Goal: Find specific page/section: Find specific page/section

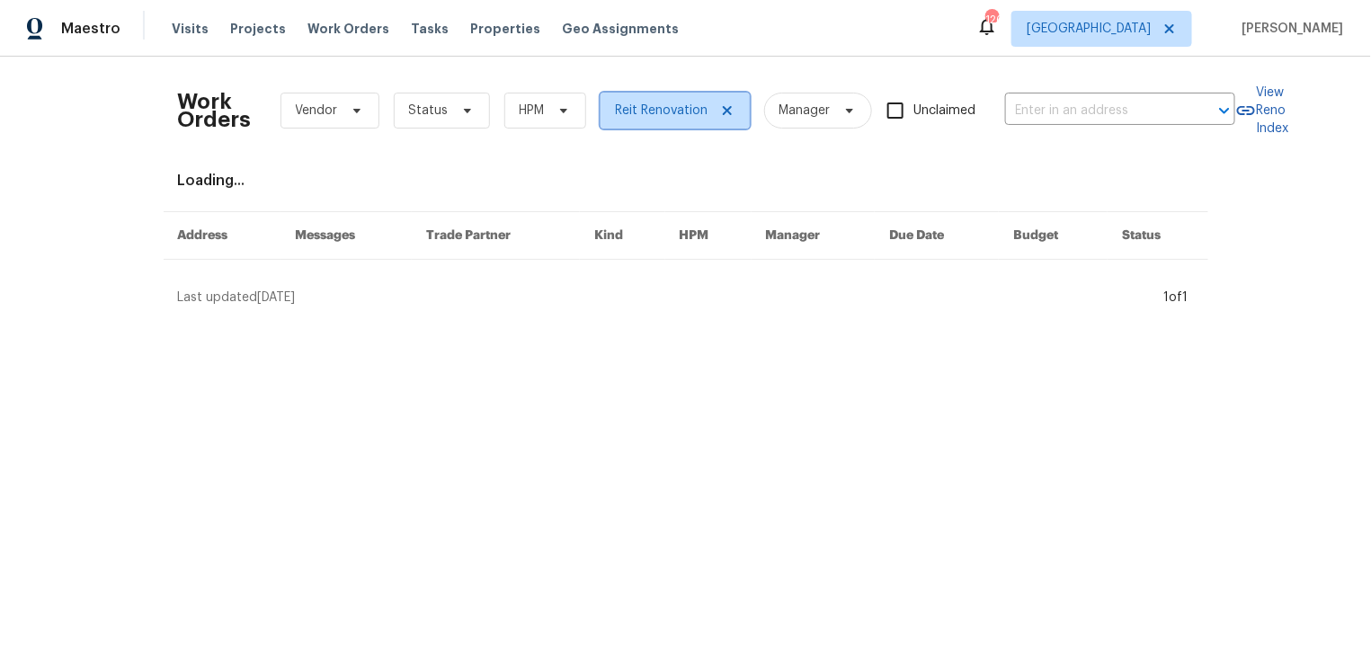
click at [725, 106] on icon at bounding box center [726, 110] width 9 height 9
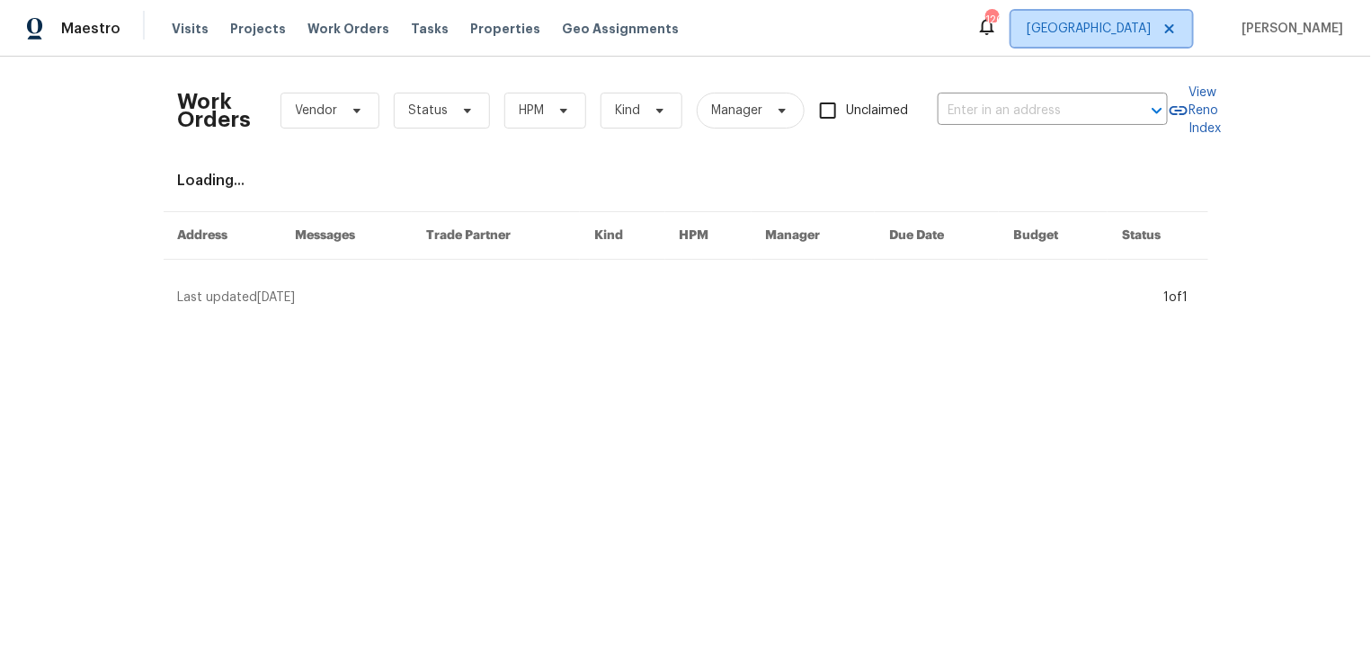
click at [1151, 25] on span "Atlanta" at bounding box center [1089, 29] width 124 height 18
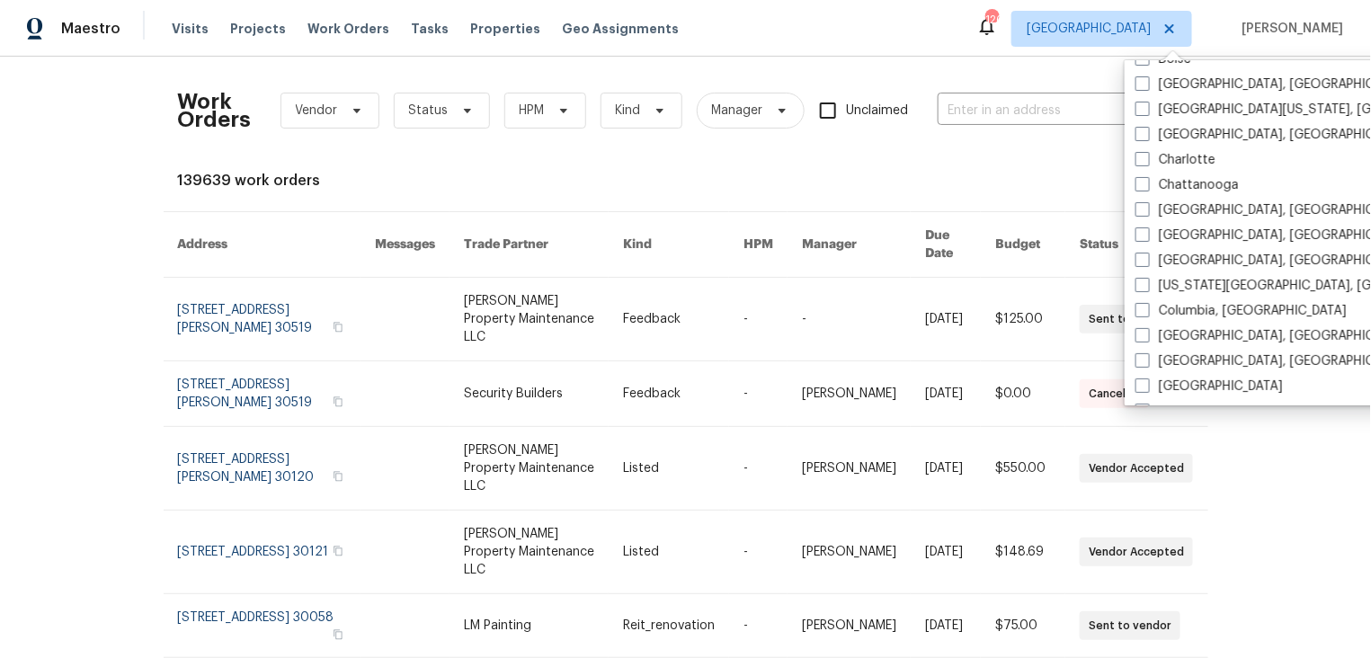
scroll to position [174, 0]
click at [1142, 309] on span at bounding box center [1143, 308] width 14 height 14
click at [1142, 309] on input "Columbia, SC" at bounding box center [1142, 306] width 12 height 12
checkbox input "true"
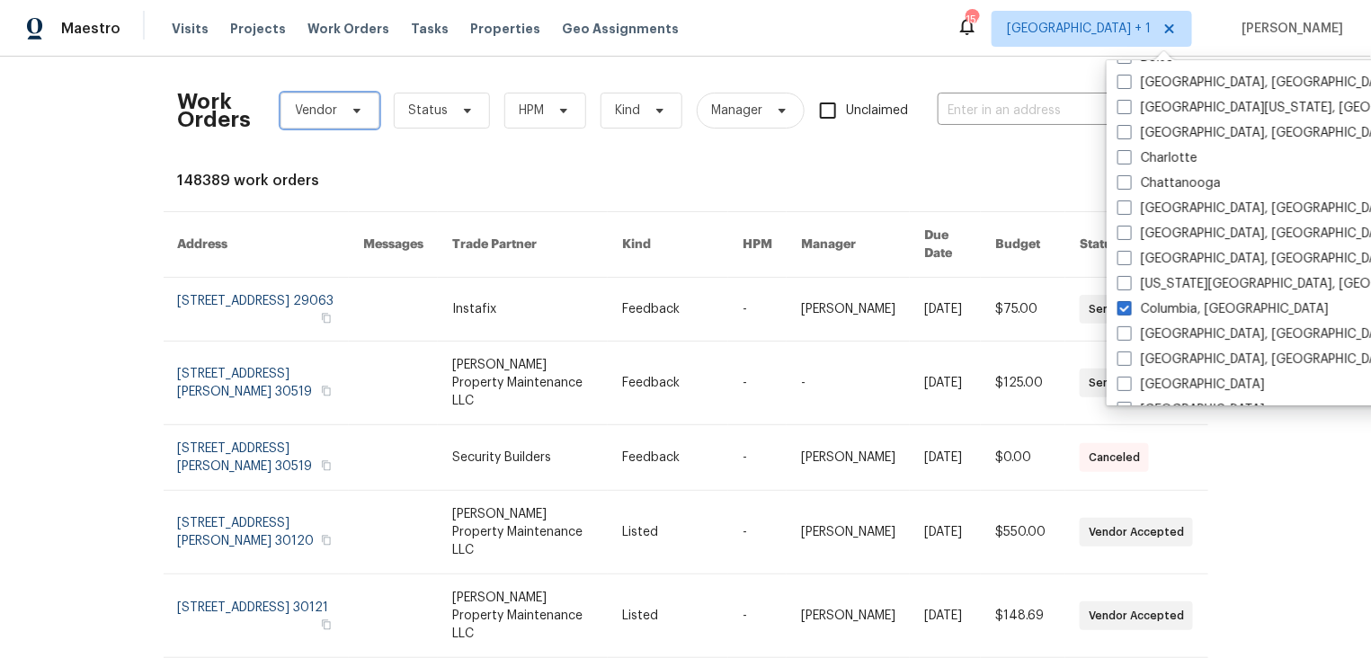
click at [355, 109] on icon at bounding box center [356, 111] width 7 height 4
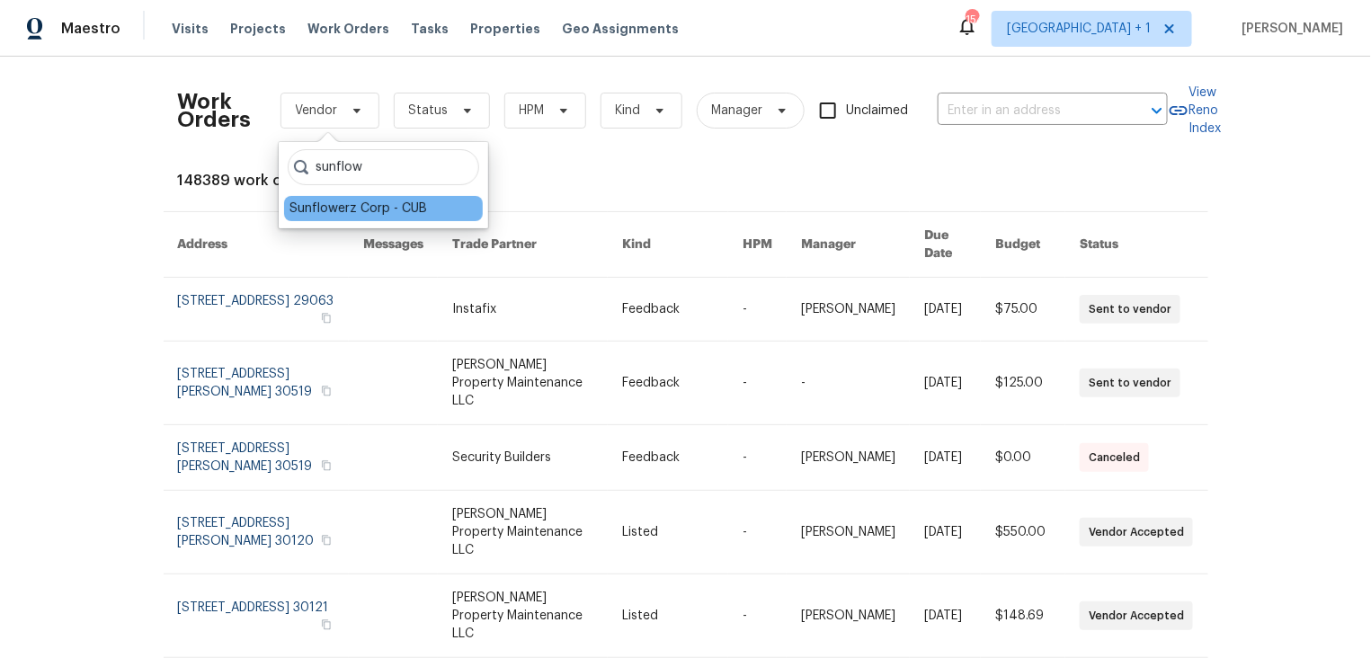
type input "sunflow"
click at [341, 208] on div "Sunflowerz Corp - CUB" at bounding box center [359, 209] width 138 height 18
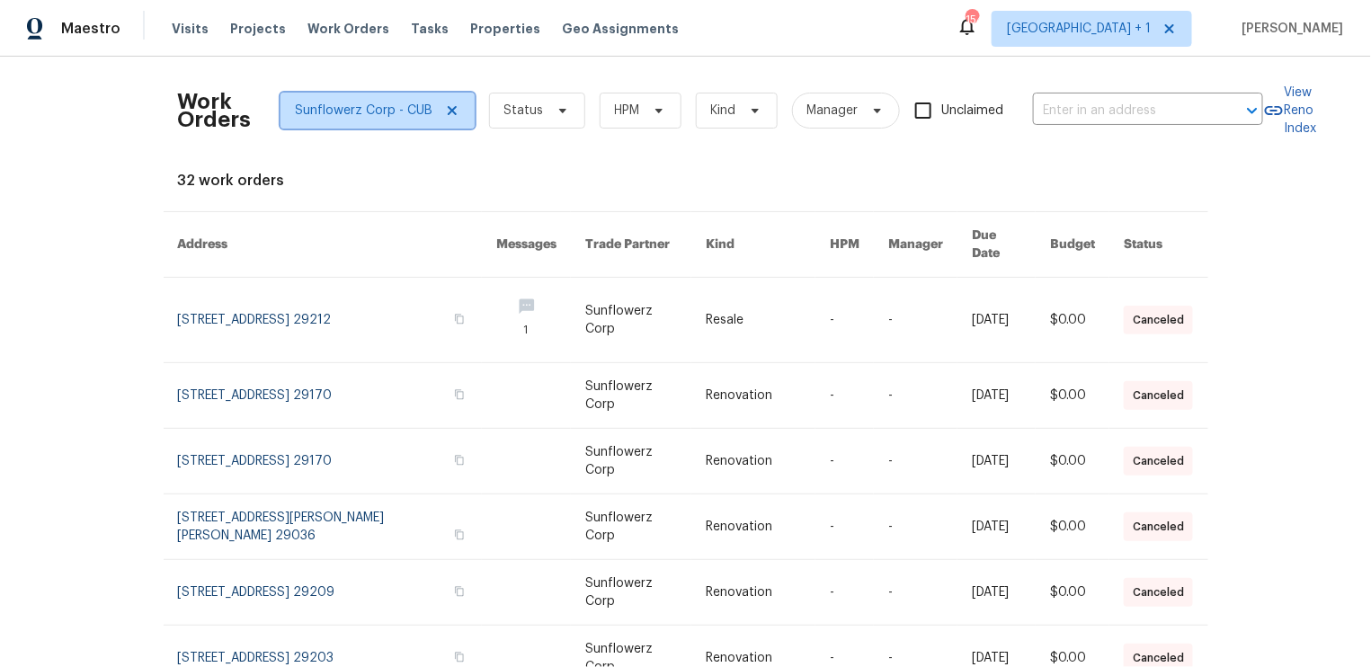
click at [453, 98] on span "Sunflowerz Corp - CUB" at bounding box center [378, 111] width 194 height 36
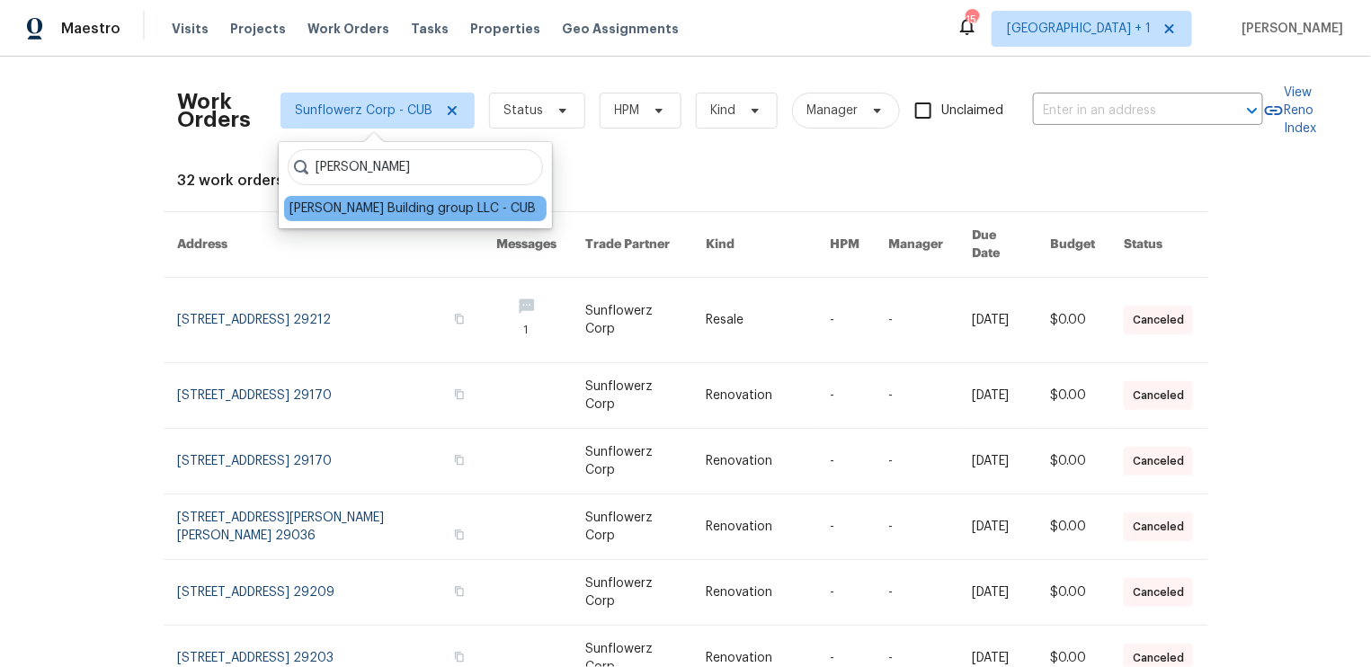
type input "Cobos"
click at [369, 207] on div "Cobos Building group LLC - CUB" at bounding box center [413, 209] width 246 height 18
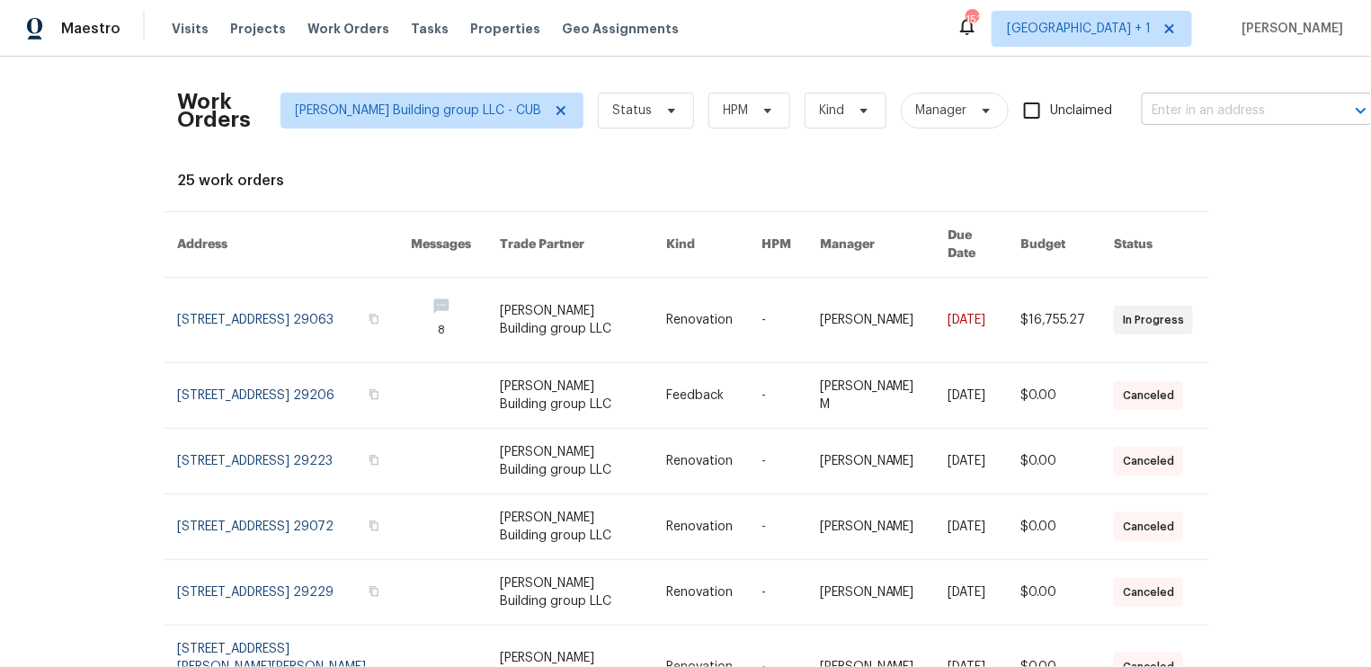
click at [1171, 112] on input "text" at bounding box center [1232, 111] width 180 height 28
click at [644, 163] on div "Work Orders Cobos Building group LLC - CUB Status HPM Kind Manager Unclaimed ​ …" at bounding box center [686, 555] width 1016 height 968
click at [554, 109] on icon at bounding box center [561, 110] width 14 height 14
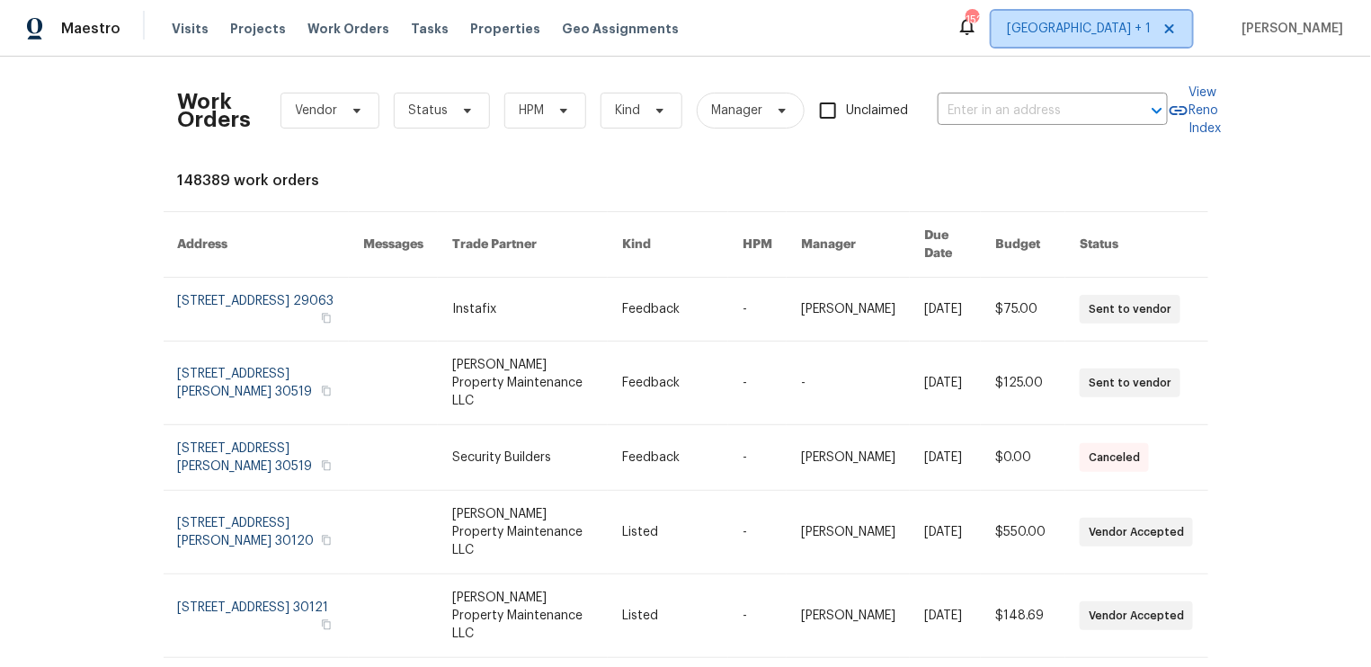
click at [1151, 31] on span "Atlanta + 1" at bounding box center [1079, 29] width 144 height 18
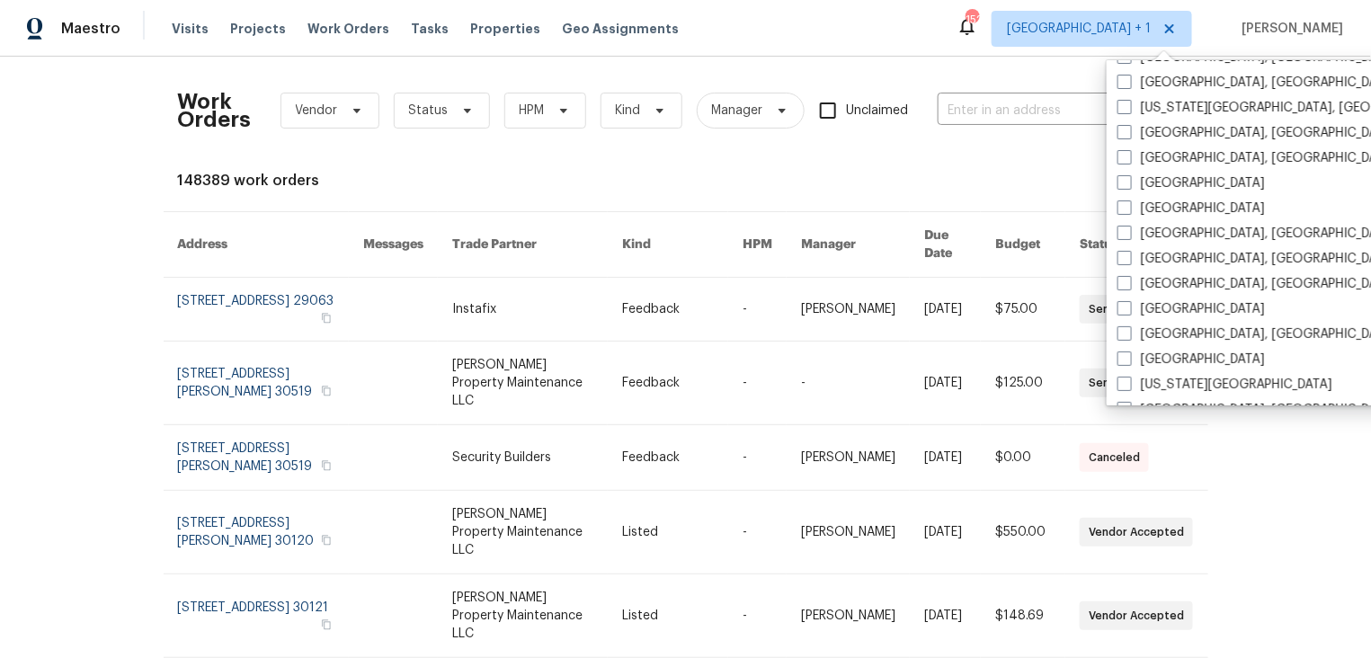
scroll to position [385, 0]
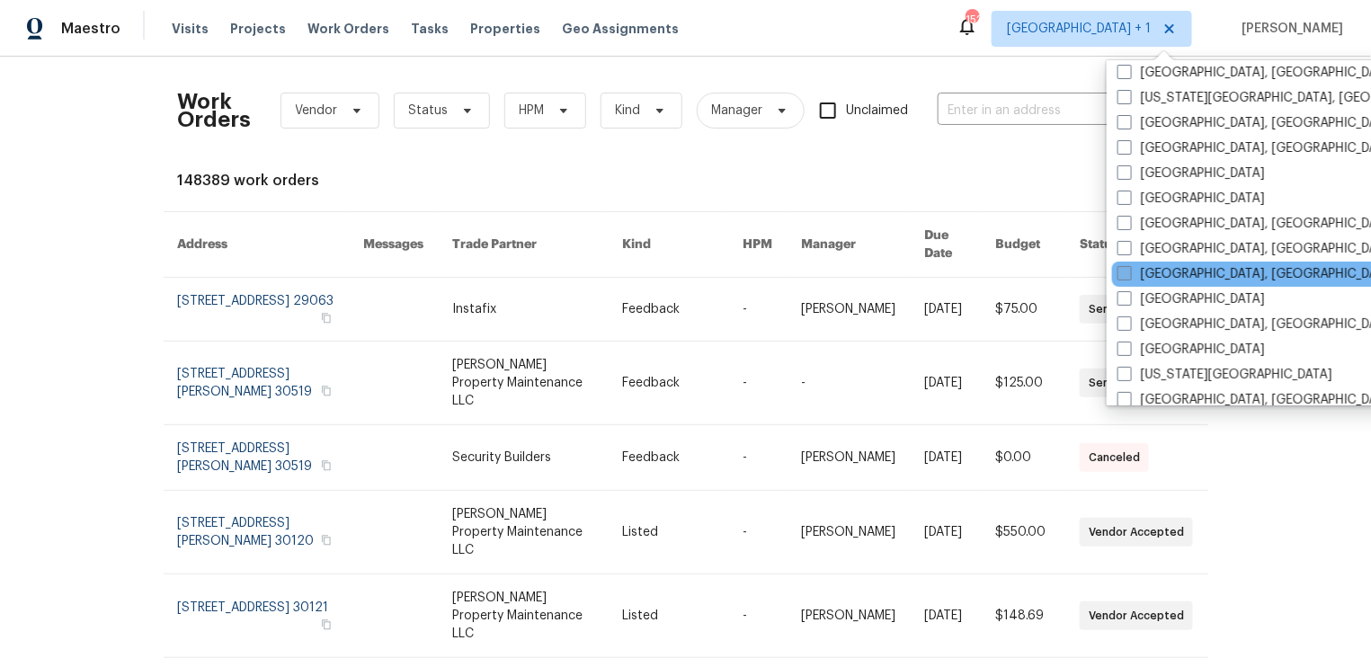
click at [1125, 273] on span at bounding box center [1125, 273] width 14 height 14
click at [1125, 273] on input "Greenville, SC" at bounding box center [1124, 271] width 12 height 12
checkbox input "true"
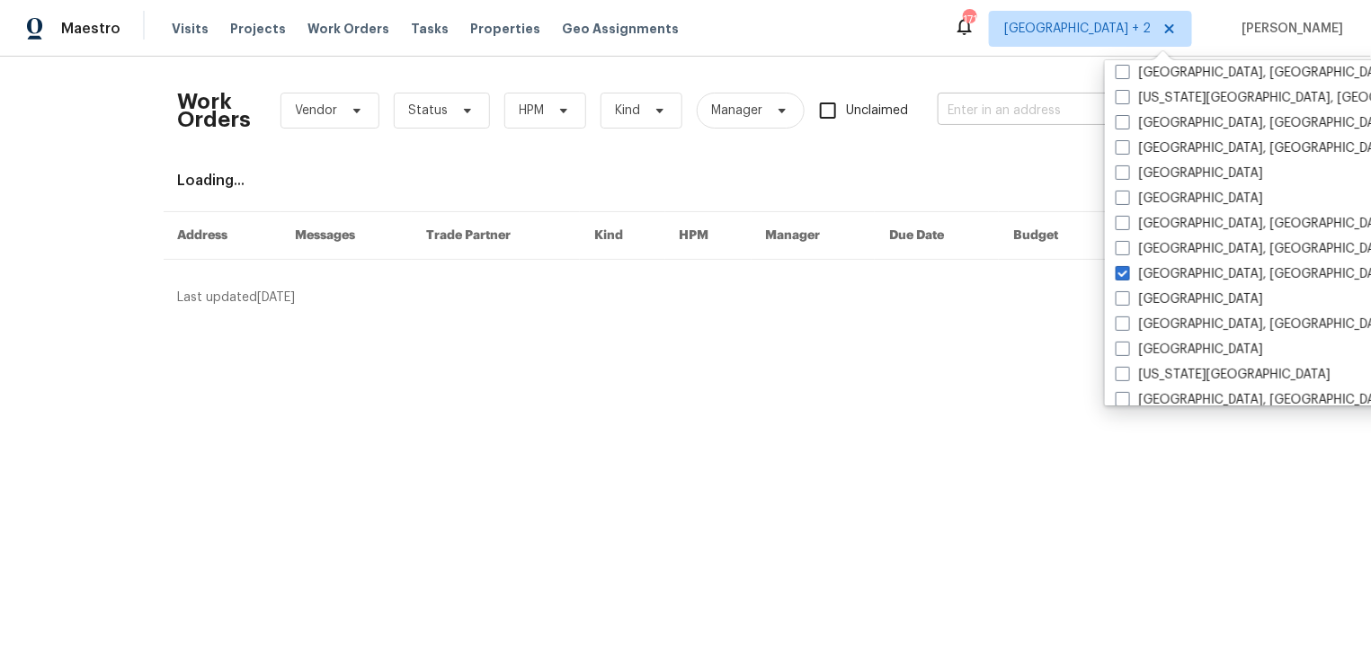
click at [971, 108] on input "text" at bounding box center [1028, 111] width 180 height 28
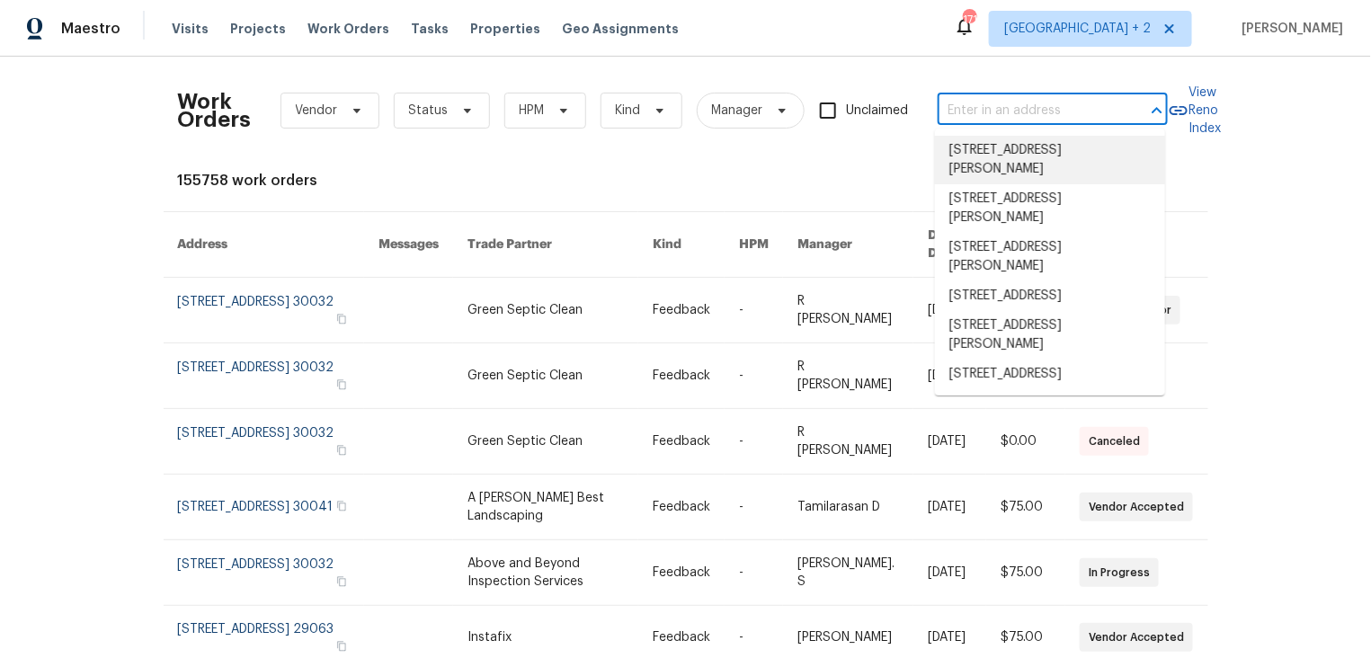
paste input "2 Hasty Hill Rd"
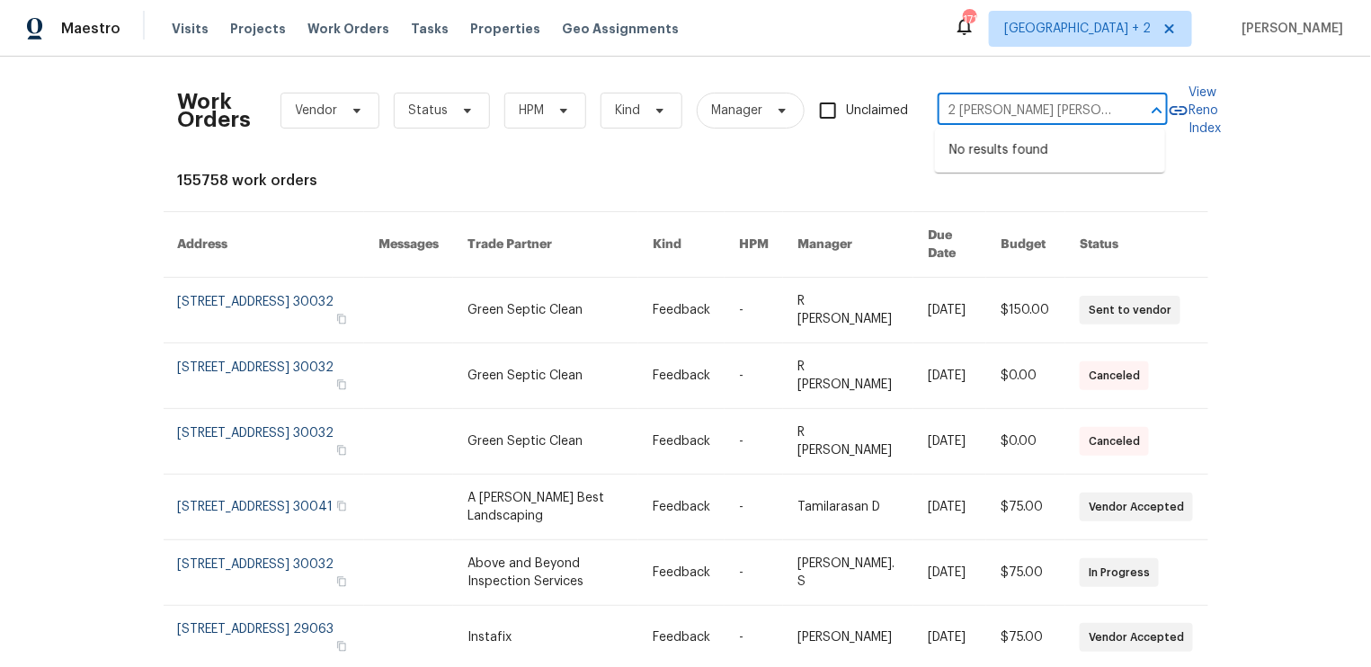
type input "2 Hasty Hill"
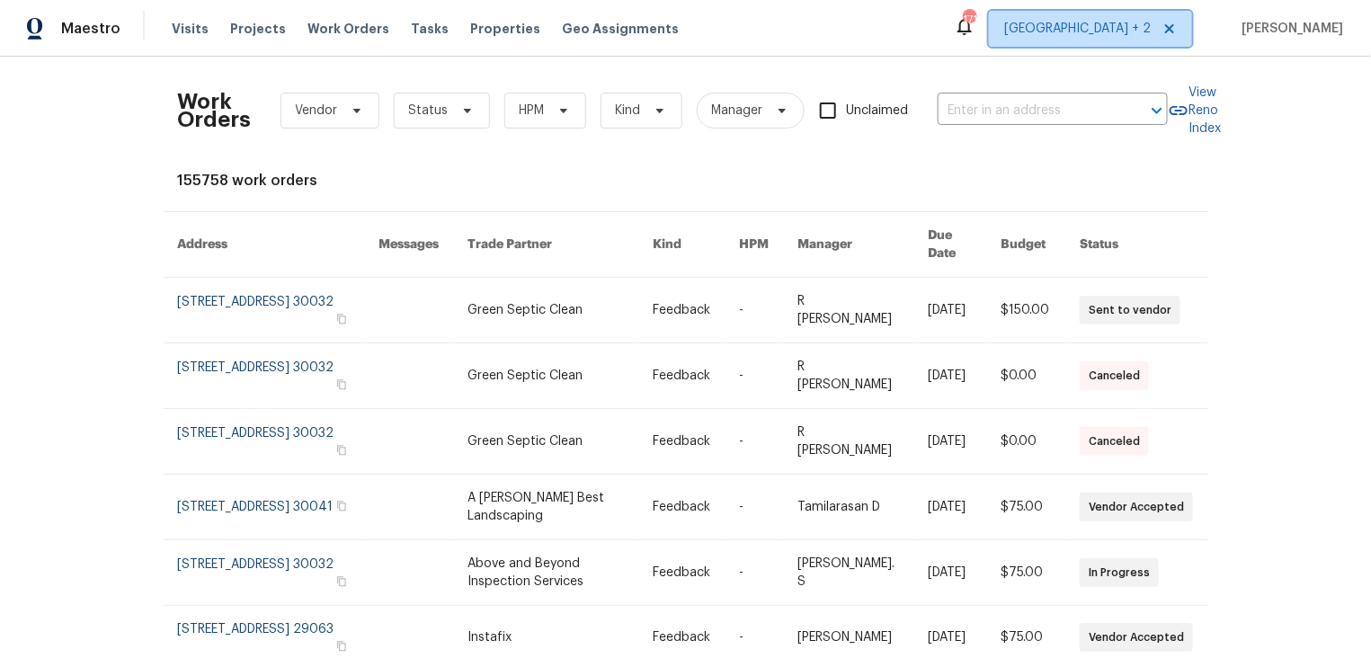
click at [1151, 20] on span "Atlanta + 2" at bounding box center [1078, 29] width 147 height 18
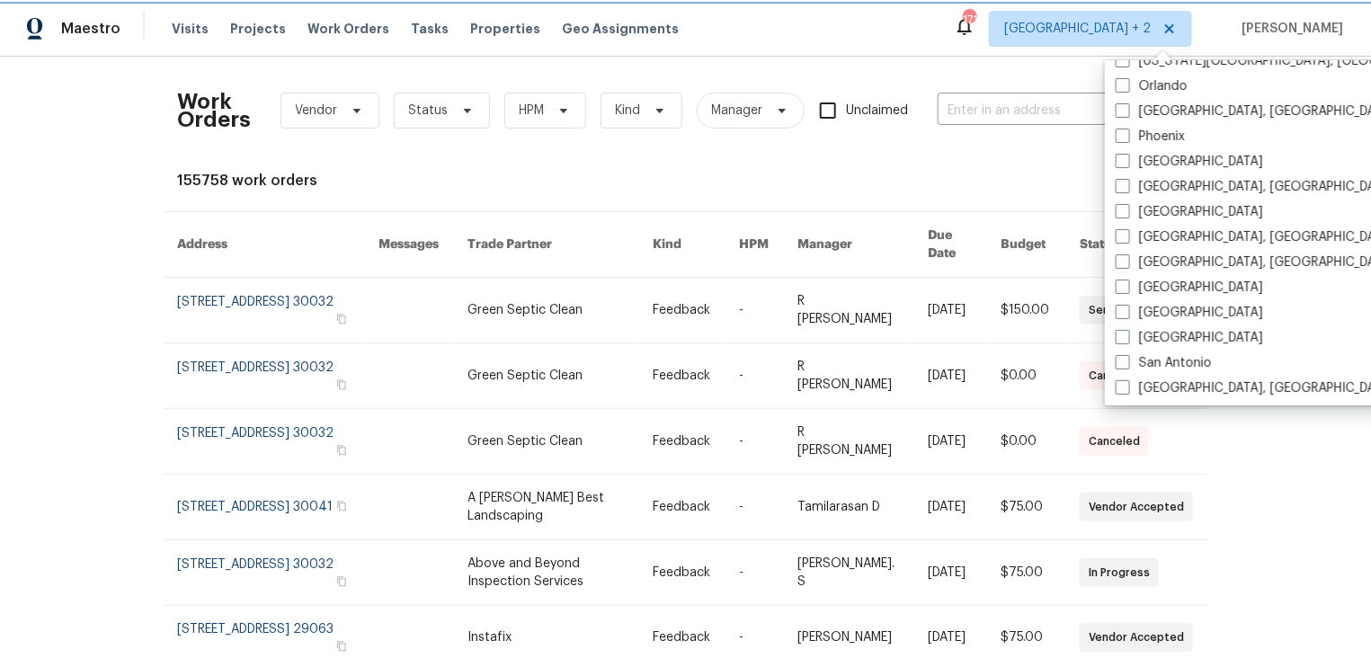
scroll to position [1004, 0]
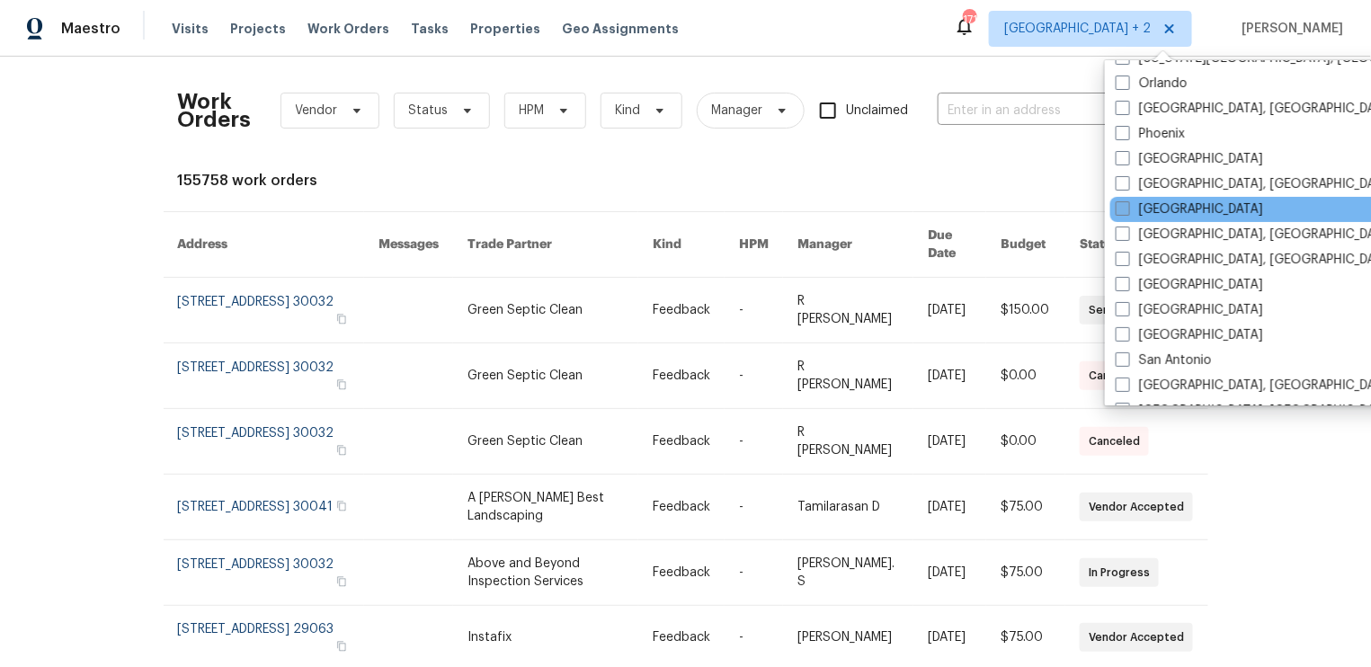
click at [1118, 210] on span at bounding box center [1123, 208] width 14 height 14
click at [1118, 210] on input "Raleigh" at bounding box center [1122, 207] width 12 height 12
checkbox input "true"
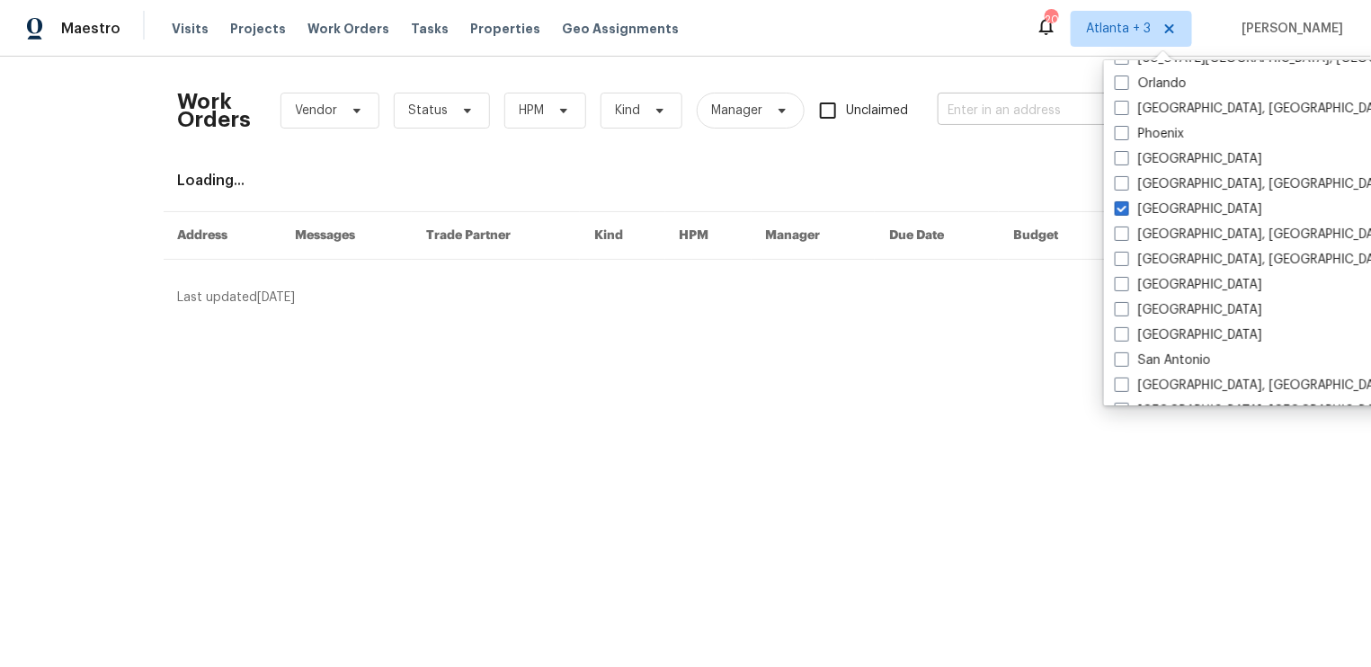
click at [1007, 112] on input "text" at bounding box center [1028, 111] width 180 height 28
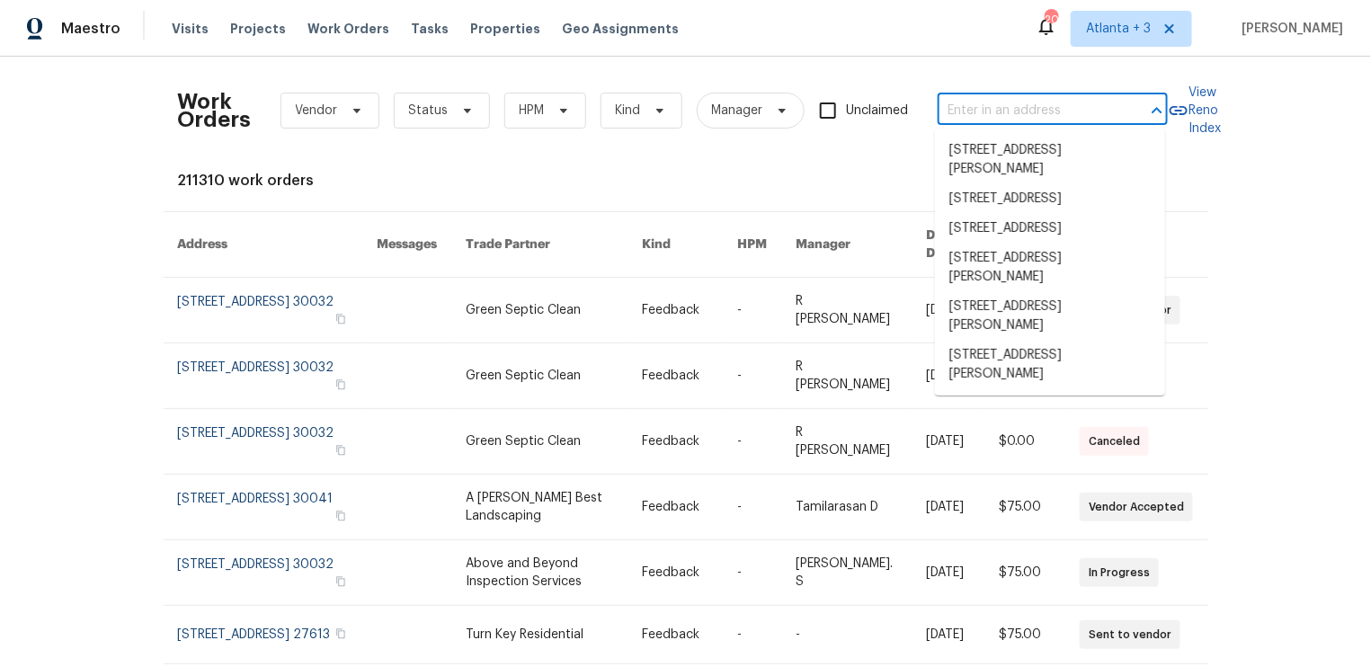
paste input "2 Hasty Hill Rd"
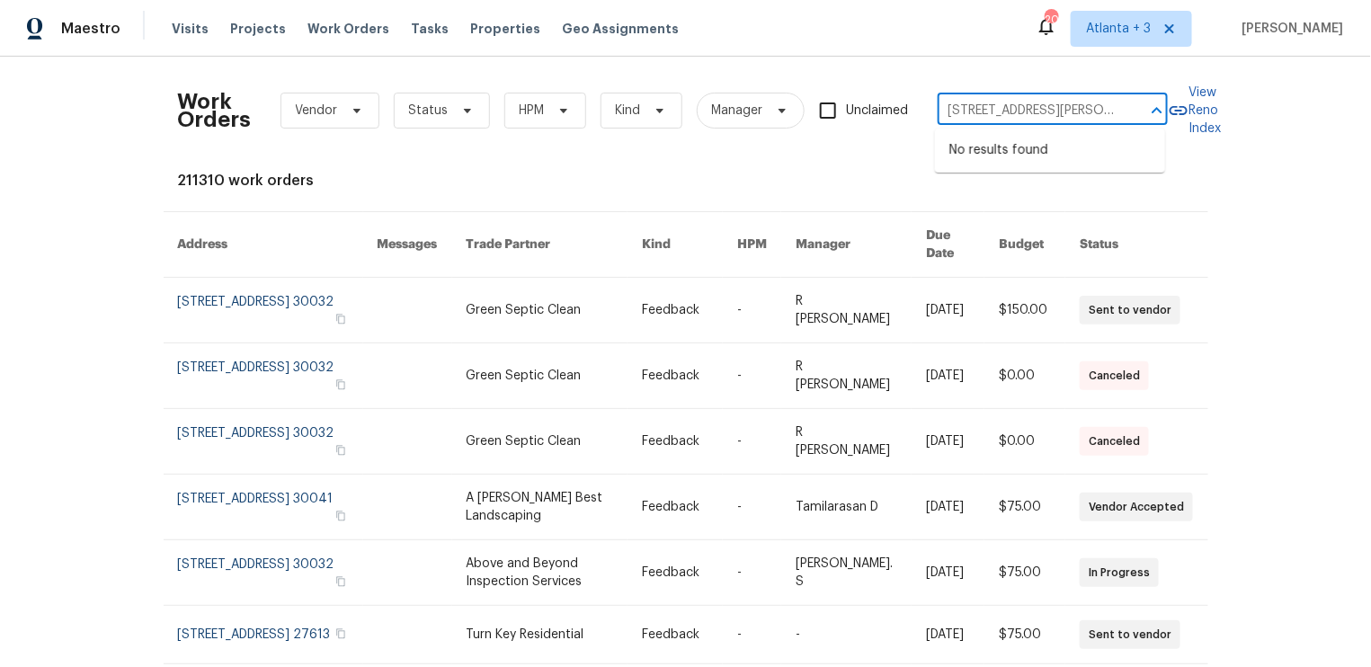
type input "2 Hasty Hill Rd"
type input "2 hasty"
click at [1151, 27] on span "Atlanta + 3" at bounding box center [1118, 29] width 65 height 18
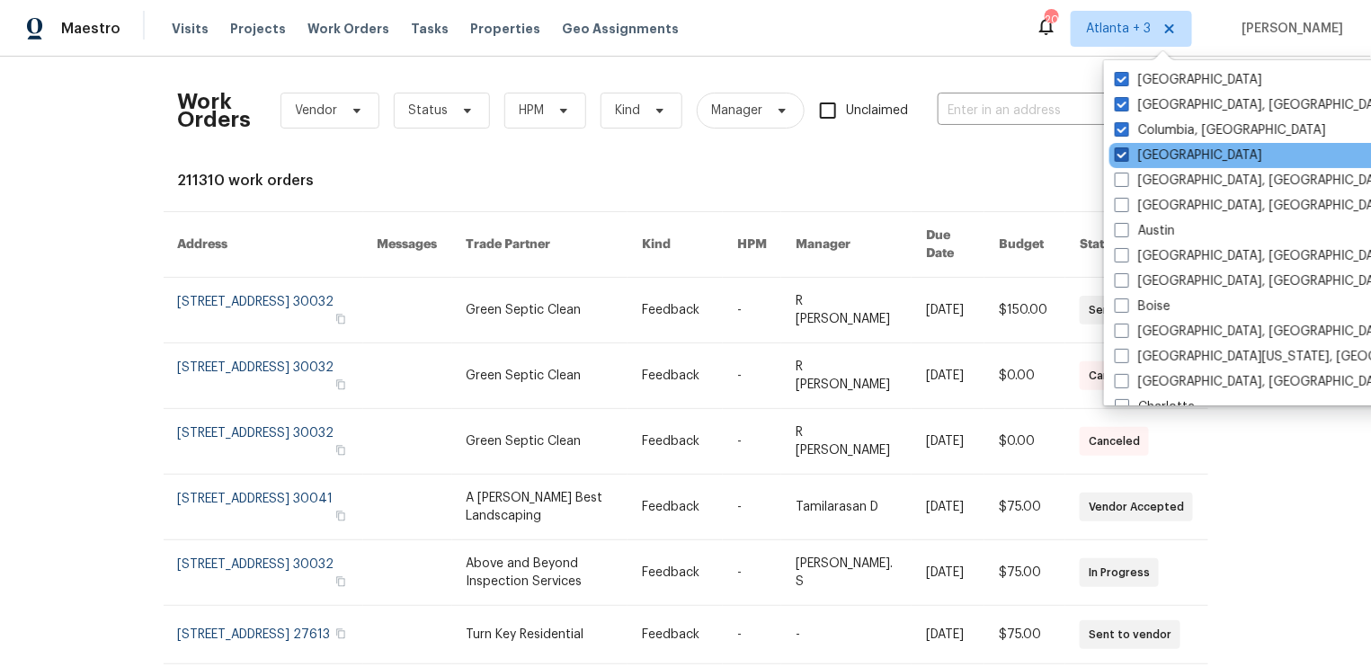
click at [1126, 149] on span at bounding box center [1122, 154] width 14 height 14
click at [1126, 149] on input "Atlanta" at bounding box center [1121, 153] width 12 height 12
checkbox input "false"
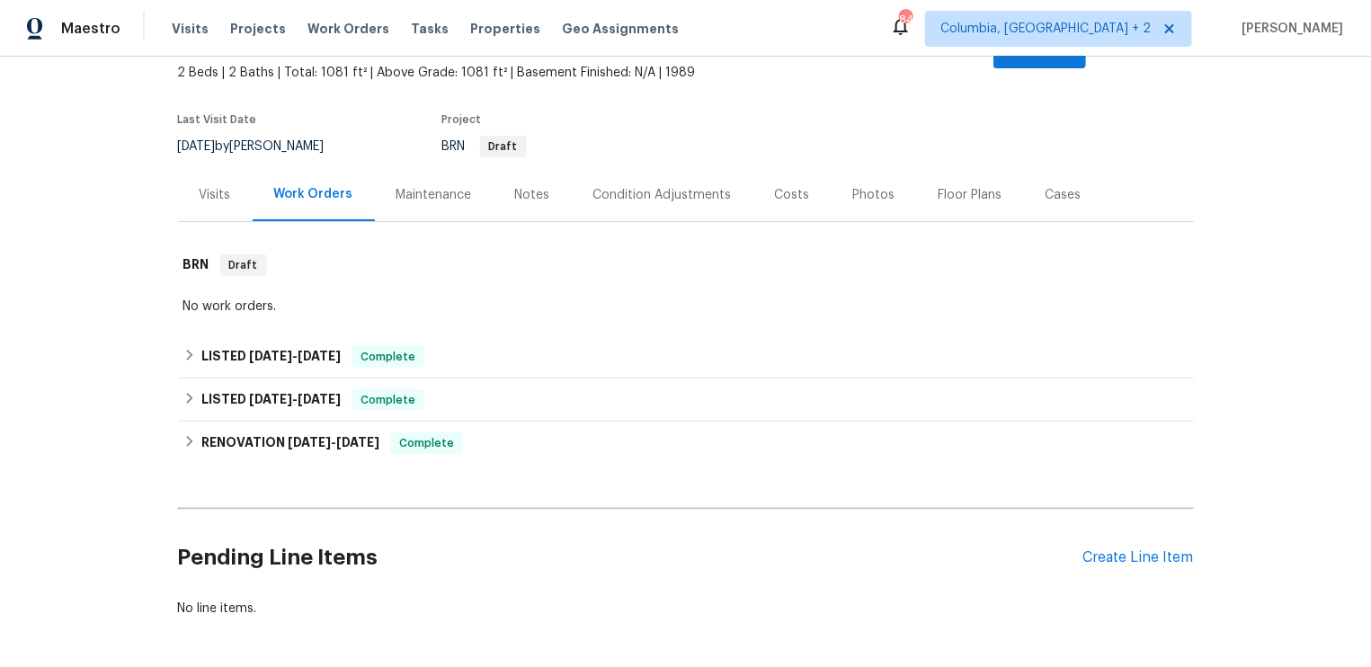
scroll to position [124, 0]
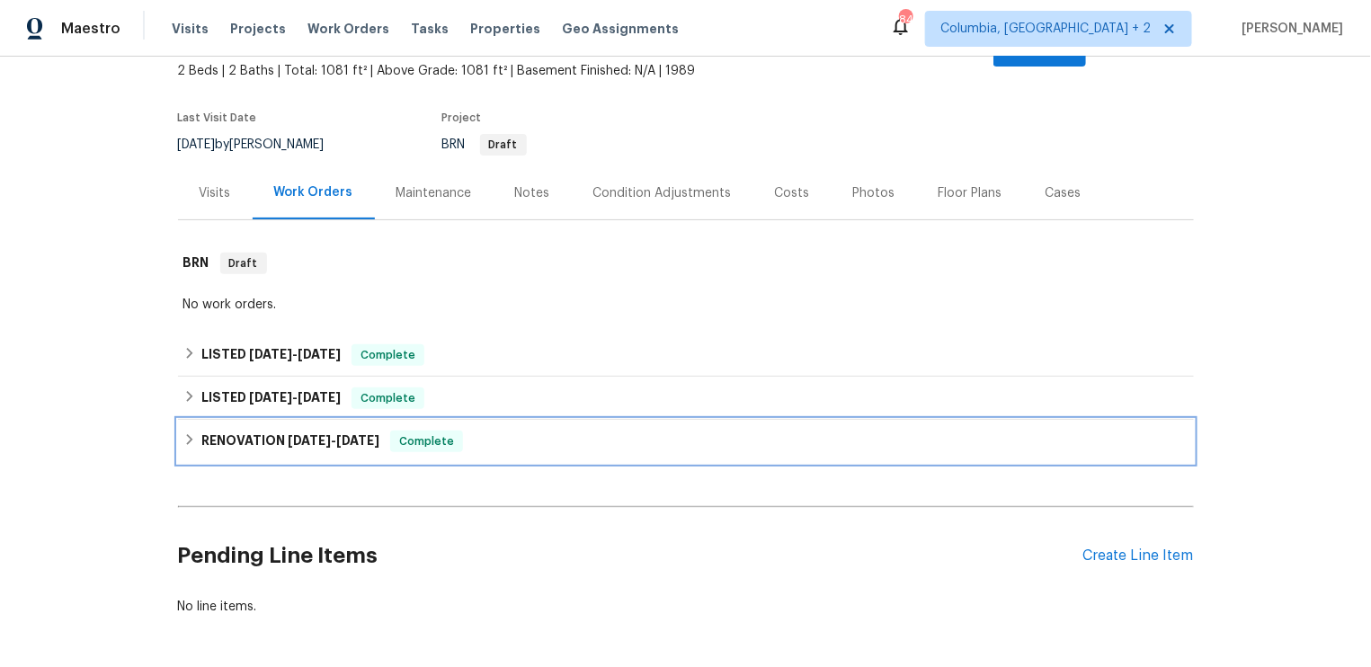
click at [285, 431] on h6 "RENOVATION 3/3/25 - 3/8/25" at bounding box center [290, 442] width 178 height 22
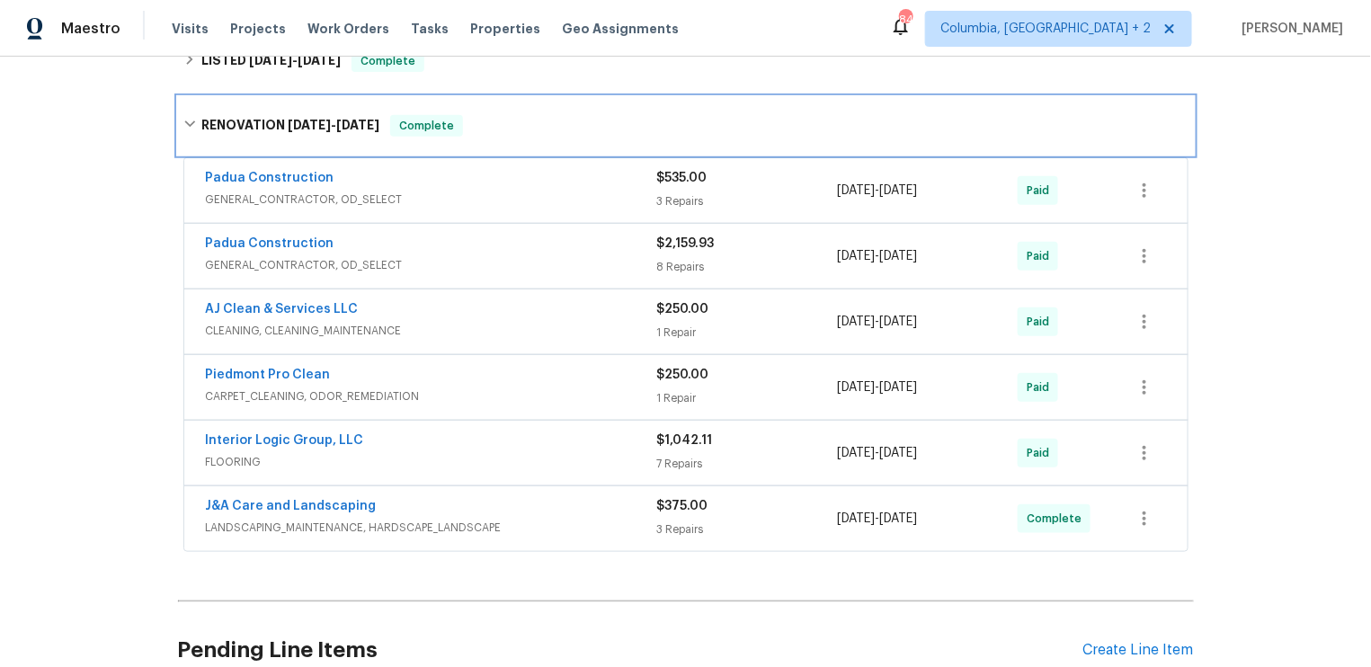
scroll to position [468, 0]
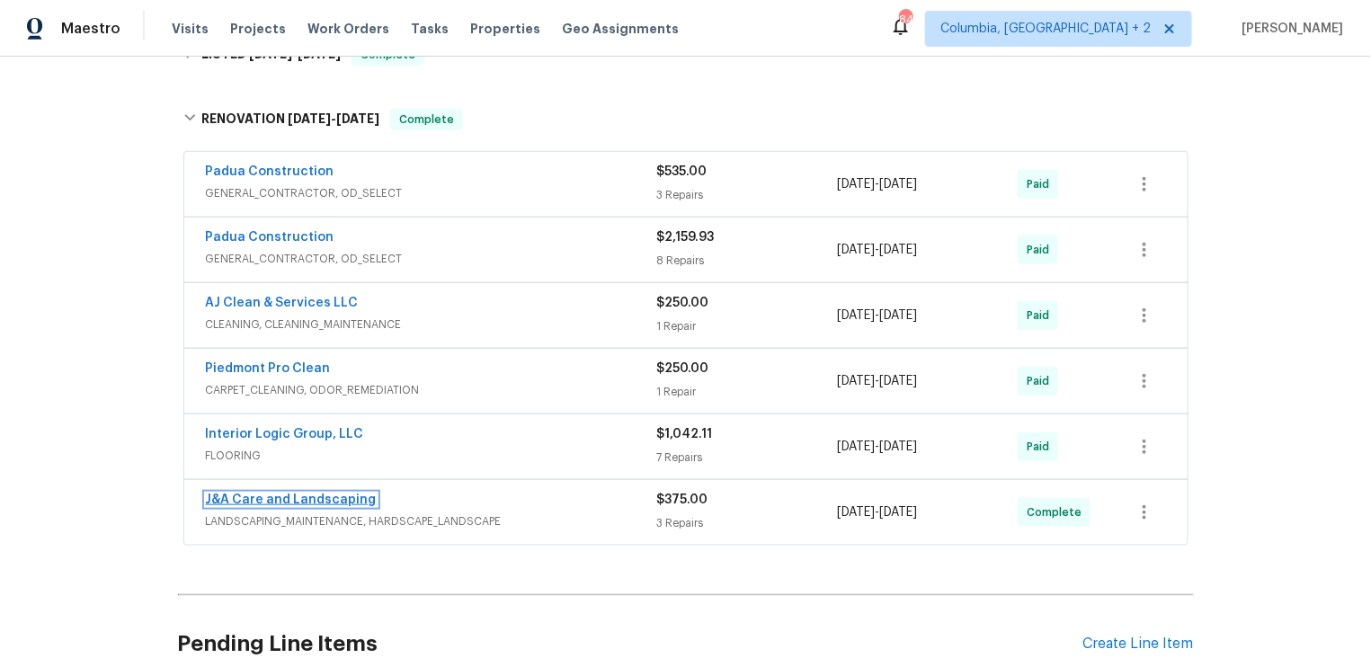
click at [304, 494] on link "J&A Care and Landscaping" at bounding box center [291, 500] width 171 height 13
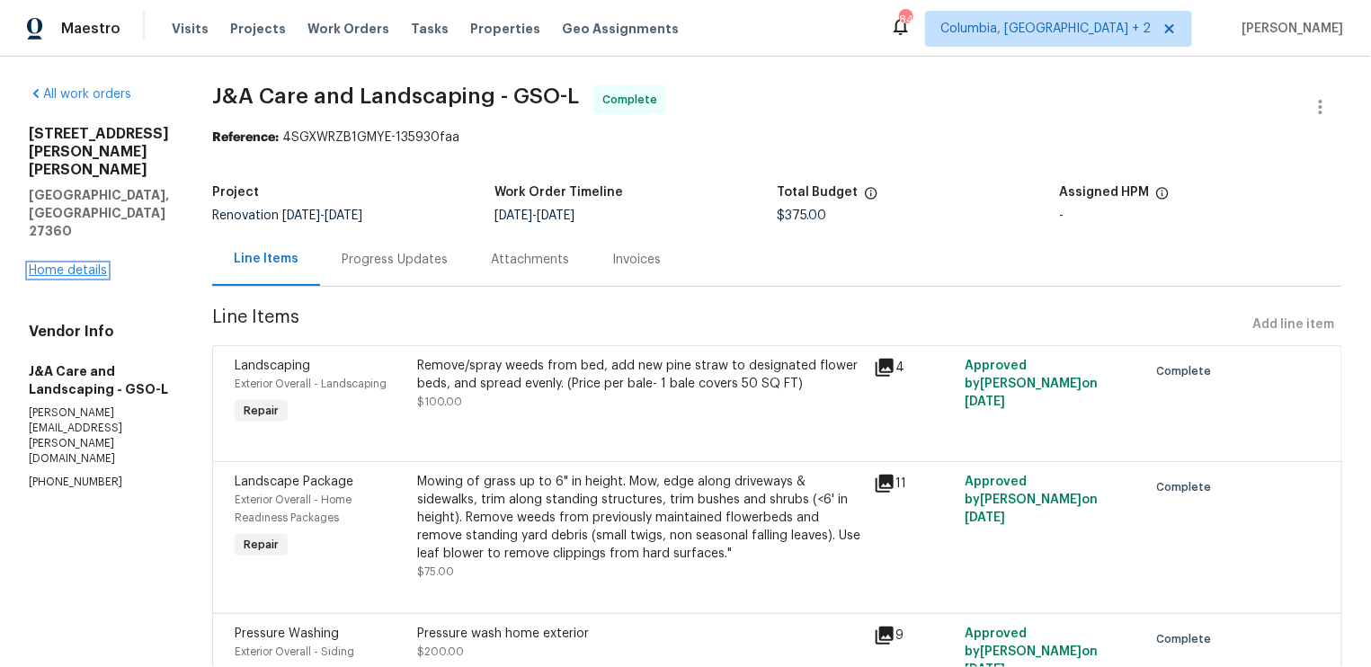
click at [82, 264] on link "Home details" at bounding box center [68, 270] width 78 height 13
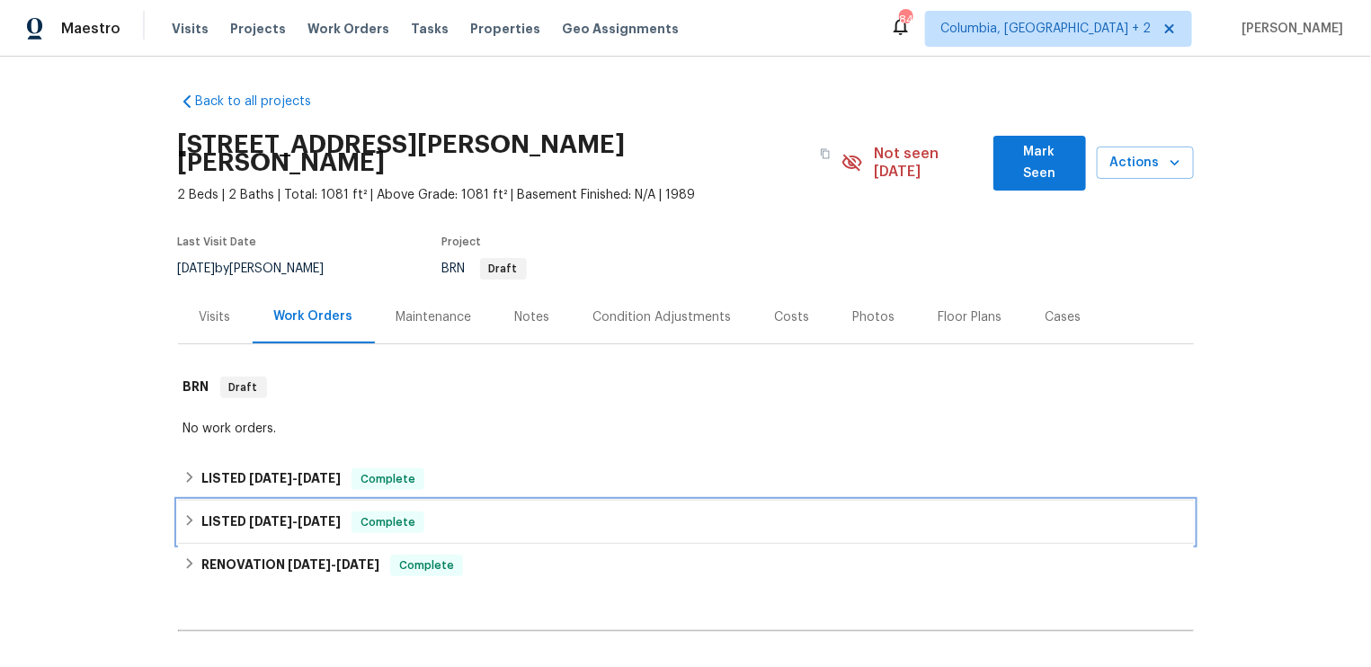
click at [280, 512] on h6 "LISTED 3/12/25 - 3/13/25" at bounding box center [270, 523] width 139 height 22
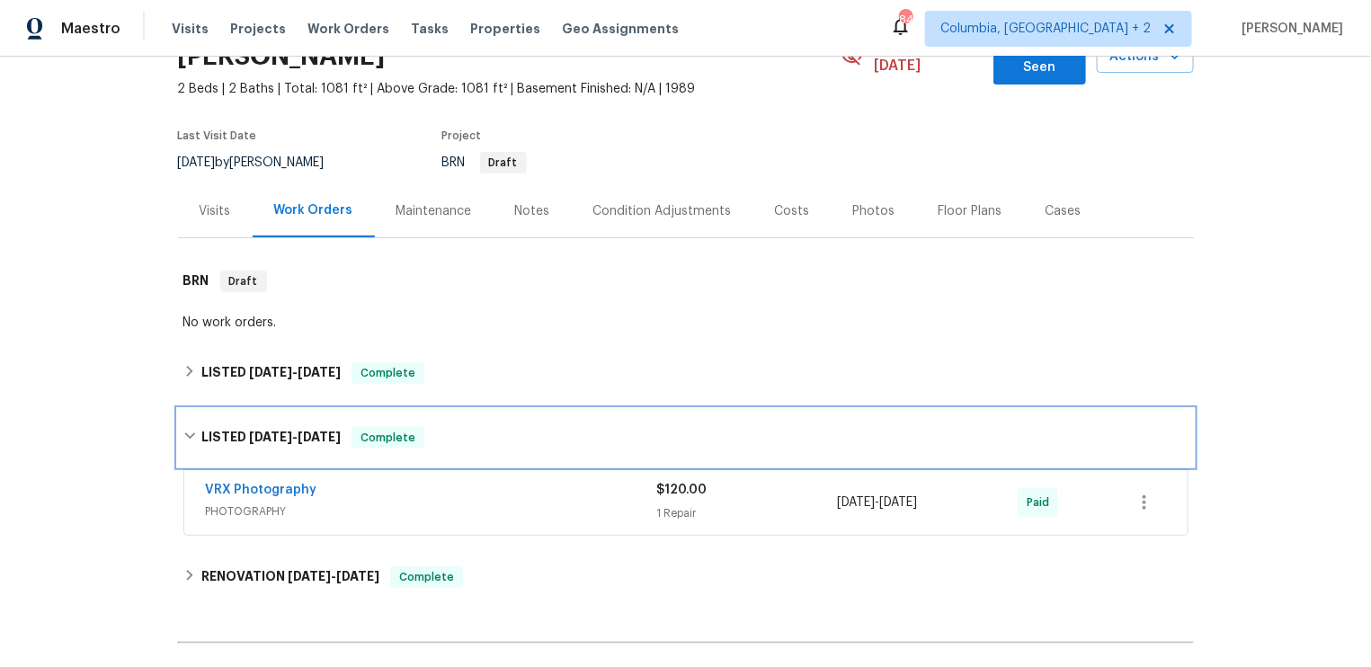
scroll to position [108, 0]
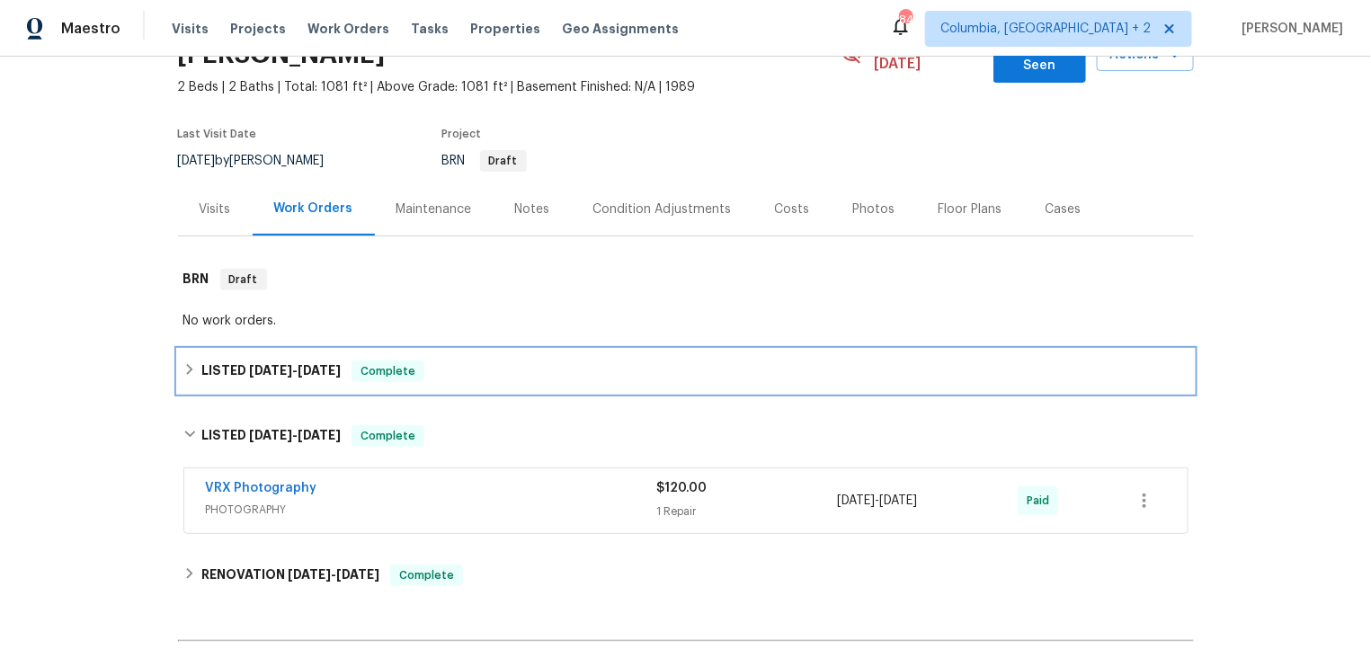
click at [249, 364] on span "4/15/25" at bounding box center [270, 370] width 43 height 13
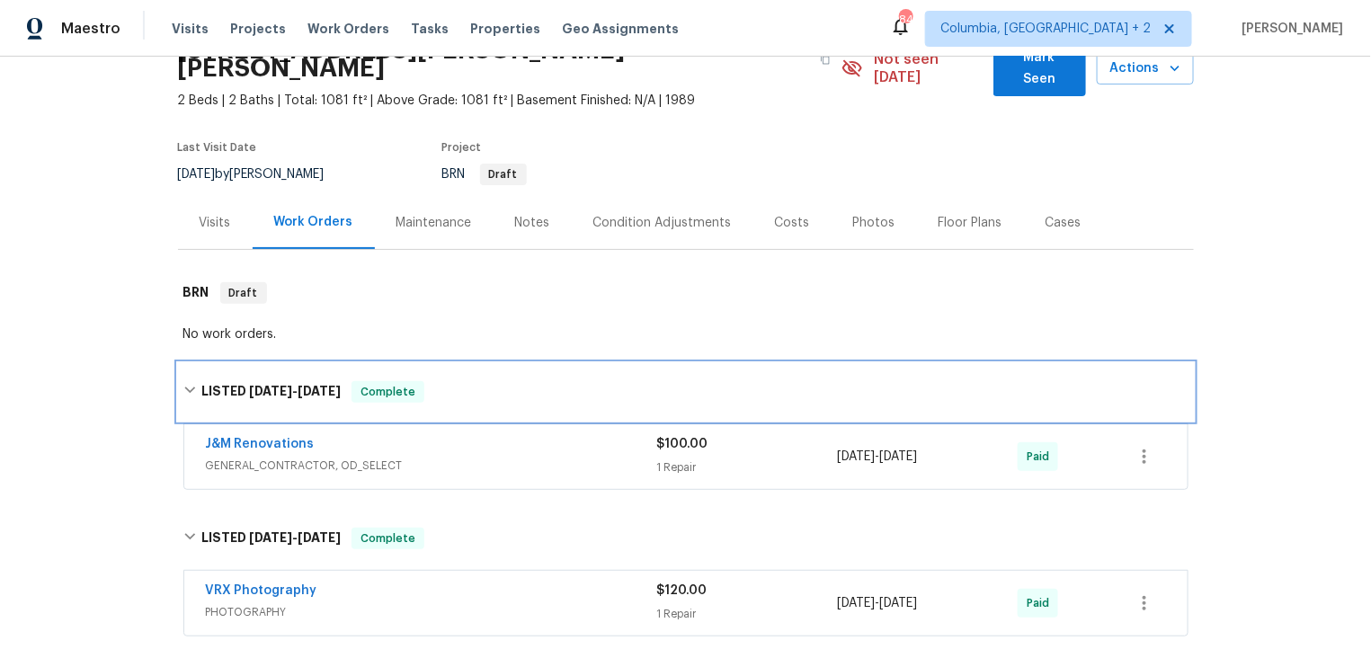
scroll to position [60, 0]
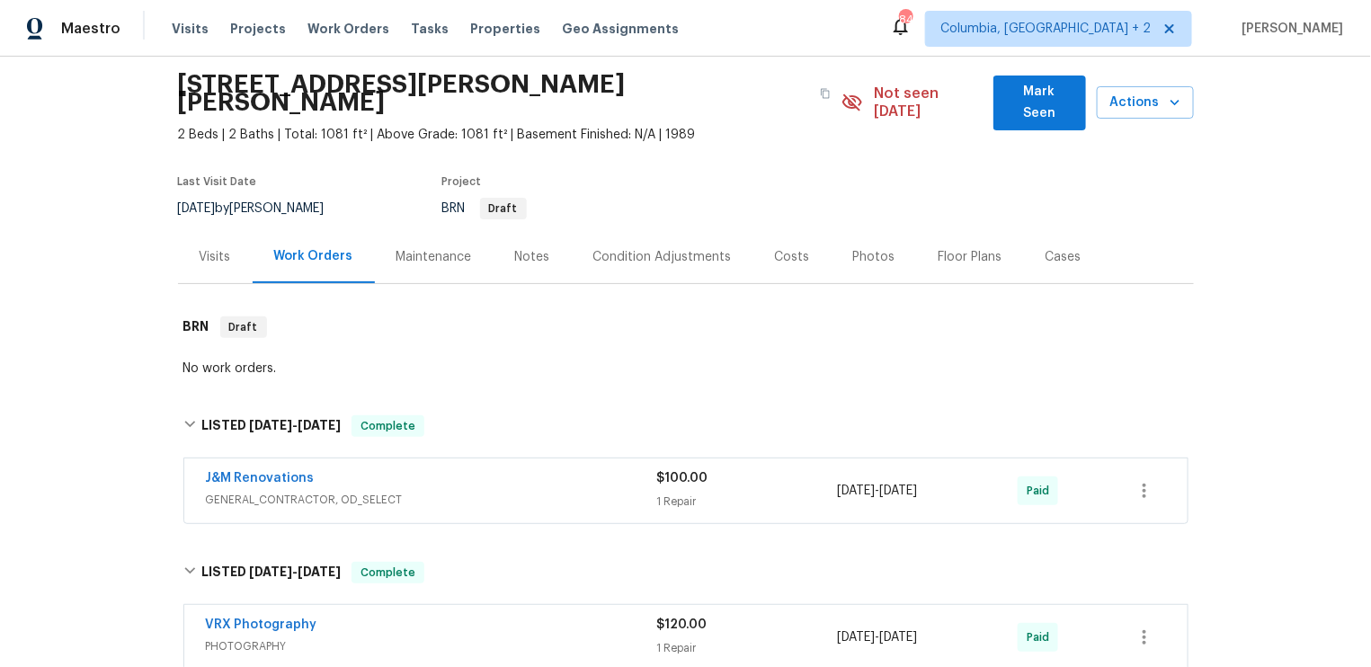
click at [442, 248] on div "Maintenance" at bounding box center [435, 257] width 76 height 18
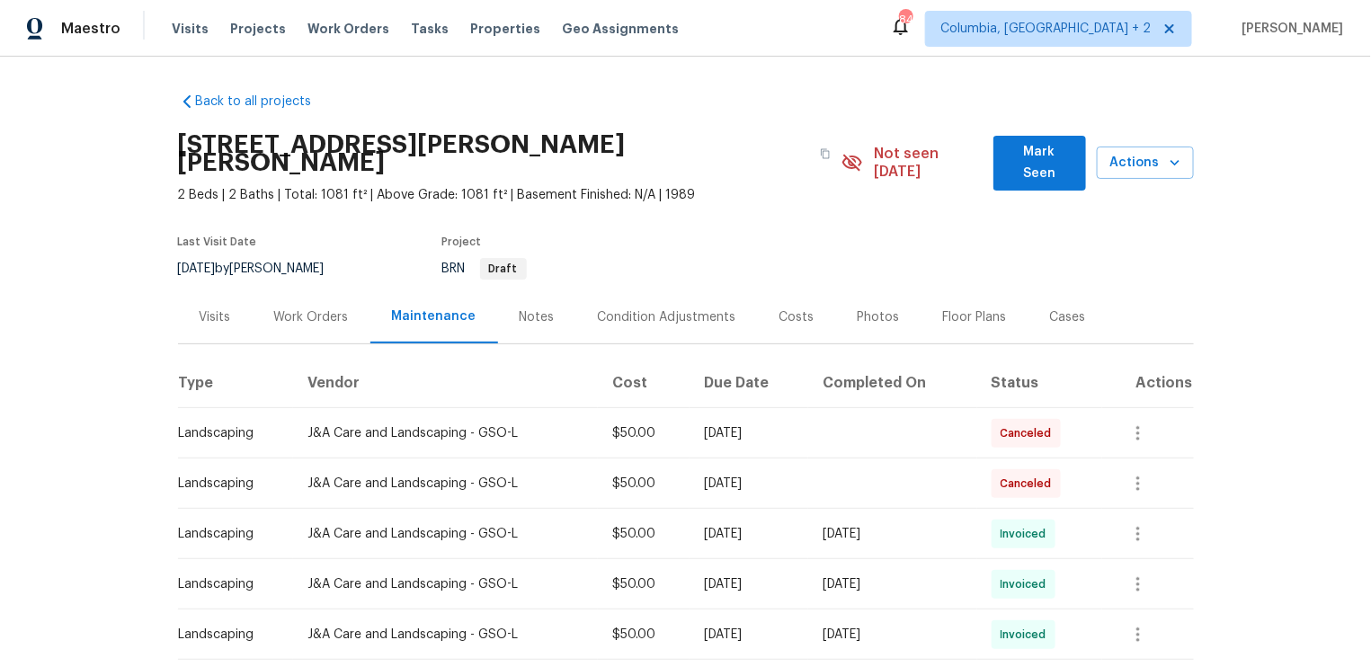
click at [320, 308] on div "Work Orders" at bounding box center [311, 317] width 75 height 18
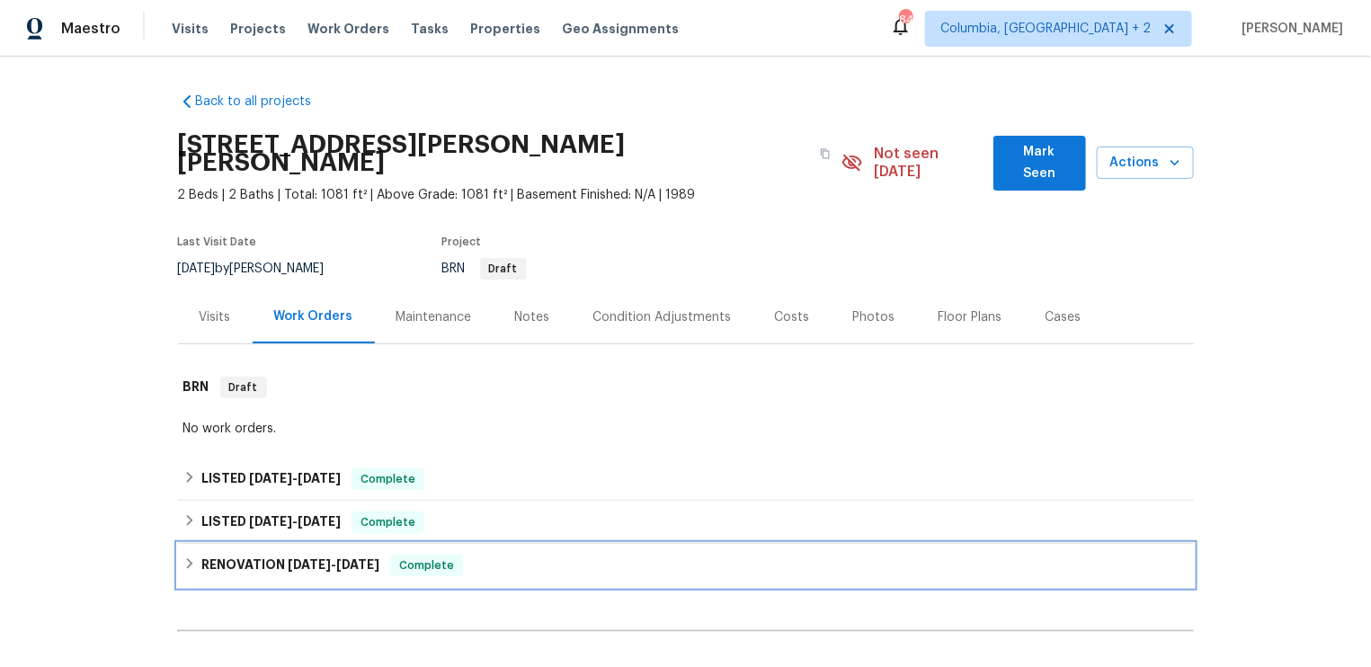
click at [312, 555] on h6 "RENOVATION 3/3/25 - 3/8/25" at bounding box center [290, 566] width 178 height 22
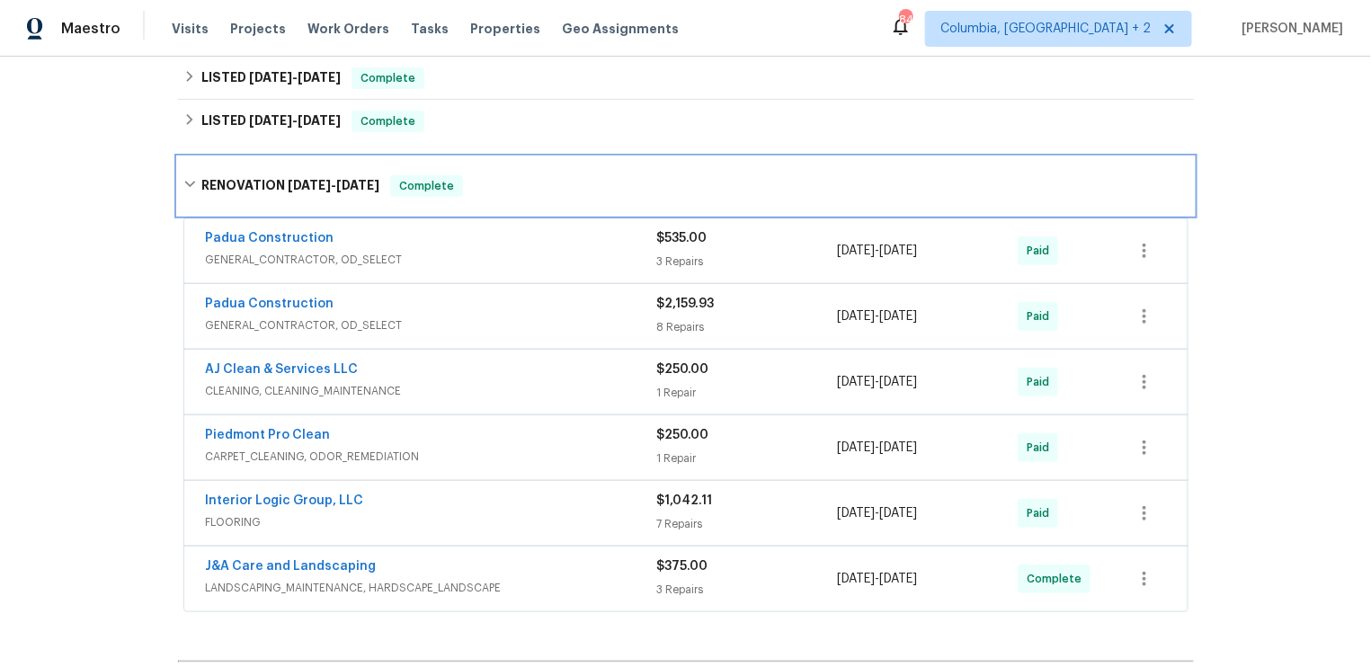
scroll to position [402, 0]
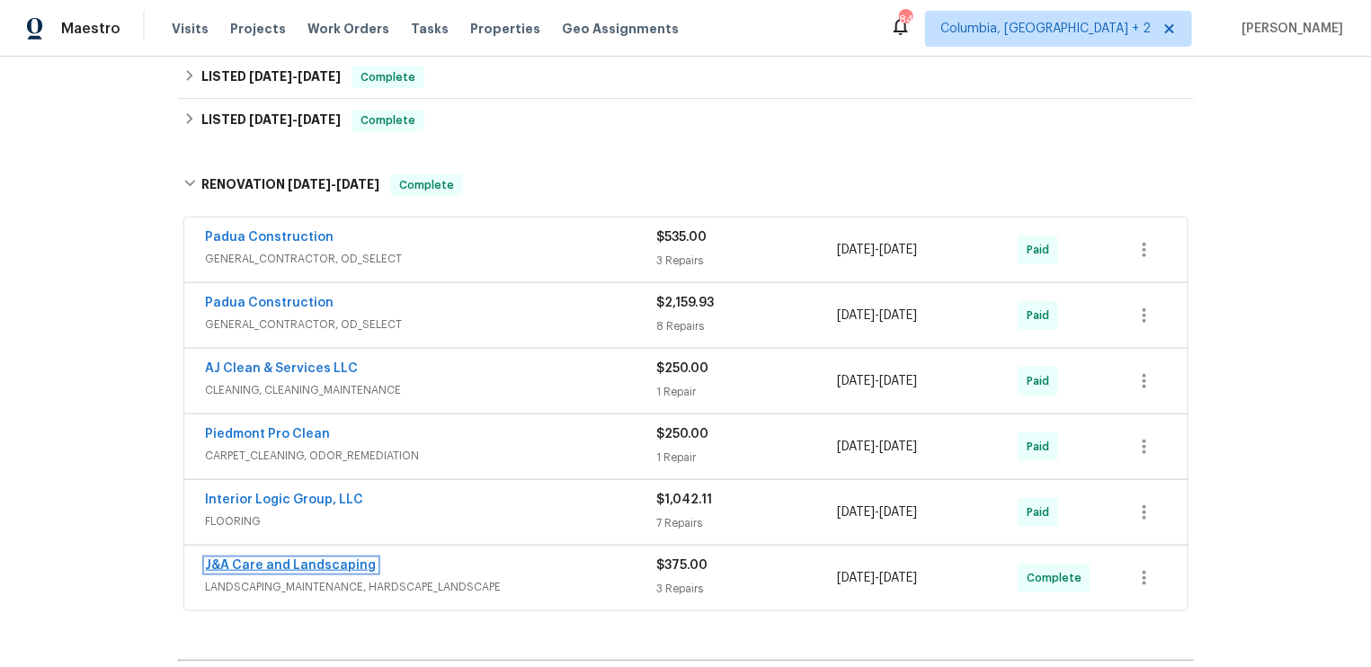
click at [344, 559] on link "J&A Care and Landscaping" at bounding box center [291, 565] width 171 height 13
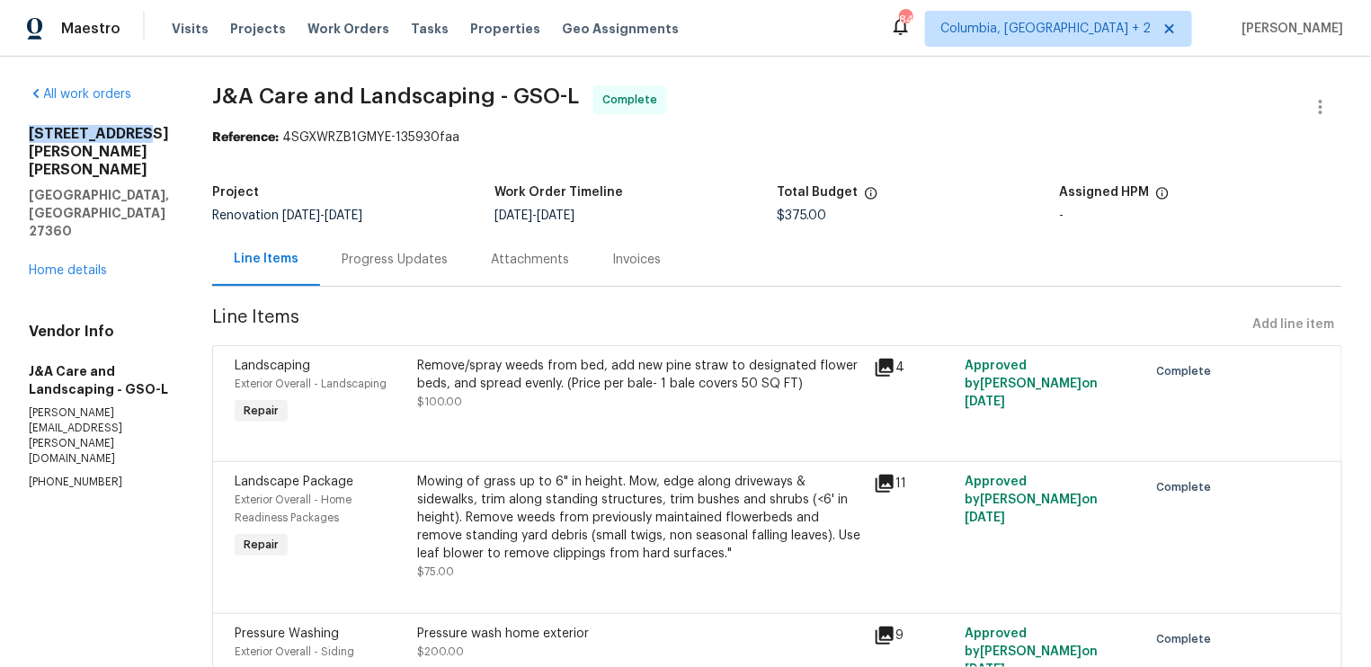
drag, startPoint x: 145, startPoint y: 122, endPoint x: 122, endPoint y: 133, distance: 24.9
click at [122, 134] on div "All work orders 2 Hasty Hill Rd Thomasville, NC 27360 Home details Vendor Info …" at bounding box center [99, 287] width 140 height 405
click at [140, 133] on h2 "2 Hasty Hill Rd" at bounding box center [99, 152] width 140 height 54
drag, startPoint x: 140, startPoint y: 133, endPoint x: 32, endPoint y: 128, distance: 108.1
click at [32, 128] on h2 "2 Hasty Hill Rd" at bounding box center [99, 152] width 140 height 54
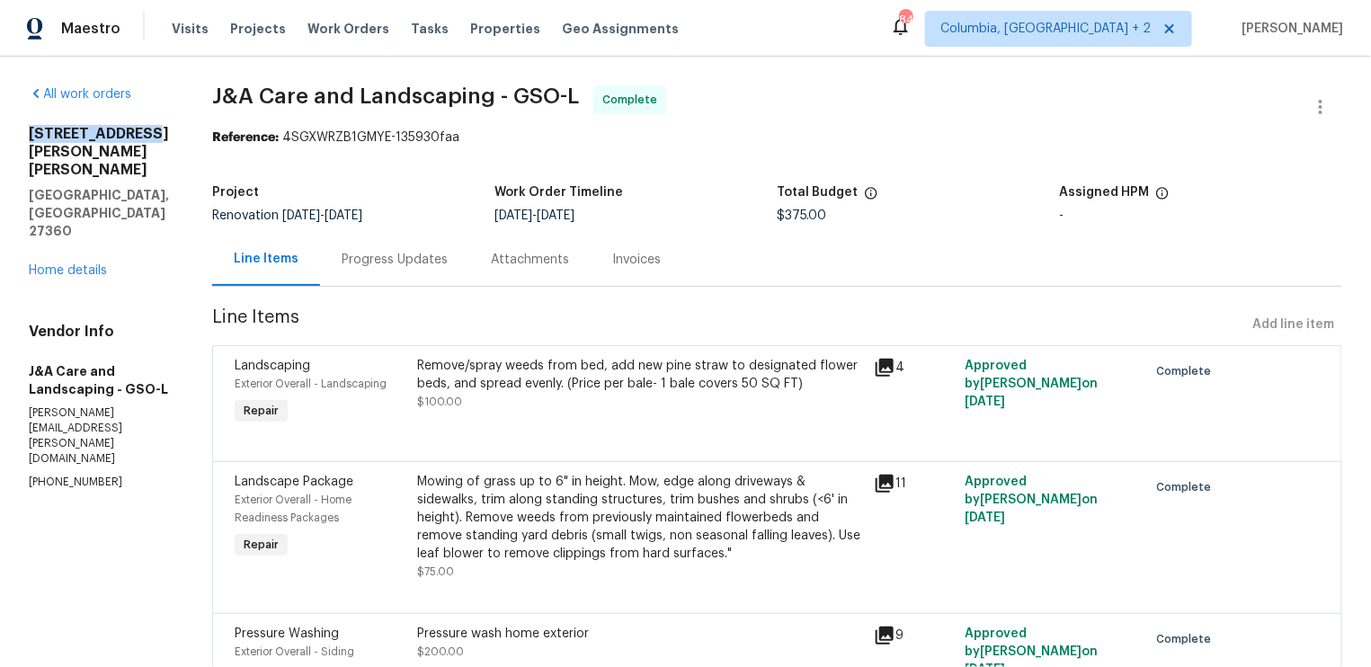
copy h2 "2 Hasty Hill Rd"
